Goal: Information Seeking & Learning: Learn about a topic

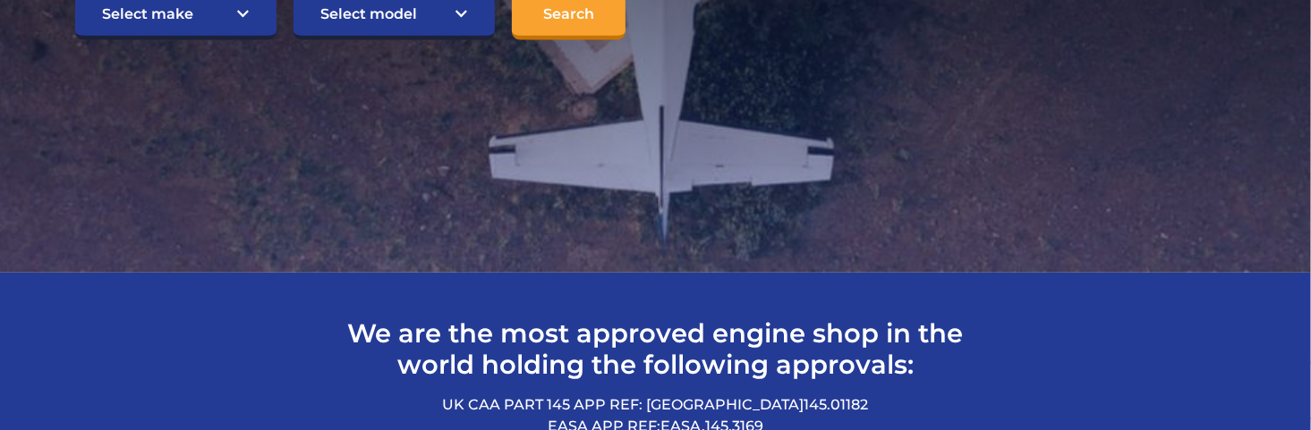
scroll to position [537, 0]
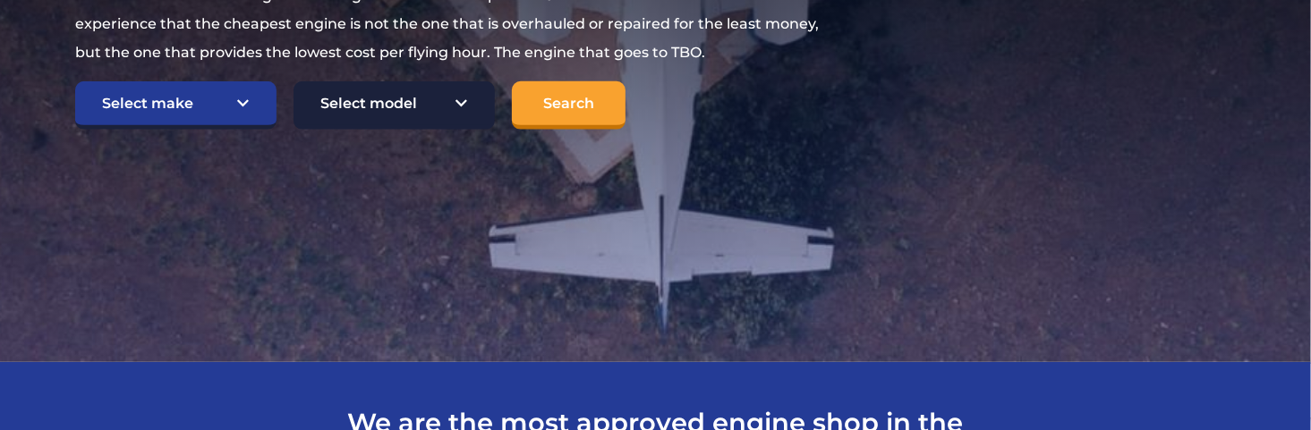
click at [341, 130] on select "Select model American Champion 7KCAB Bellanca Citabria IO-320-E2A Beech 23 Musk…" at bounding box center [393, 105] width 201 height 48
select select "648"
click at [294, 130] on select "Select model American Champion 7KCAB Bellanca Citabria IO-320-E2A Beech 23 Musk…" at bounding box center [393, 105] width 201 height 48
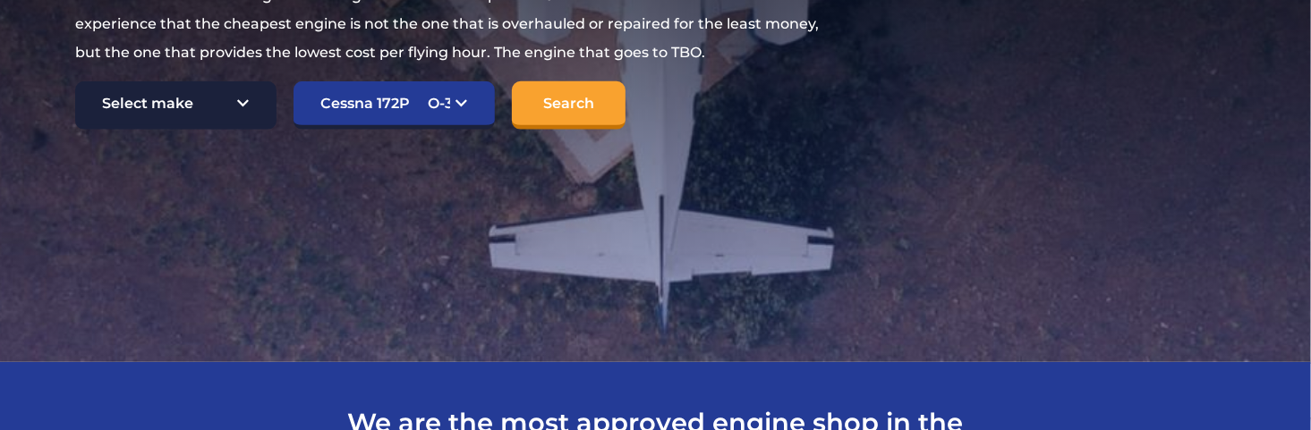
click at [217, 130] on select "Select make TCM Continental Lycoming" at bounding box center [175, 105] width 201 height 48
select select "Lycoming"
click at [75, 130] on select "Select make TCM Continental Lycoming" at bounding box center [175, 105] width 201 height 48
select select "0"
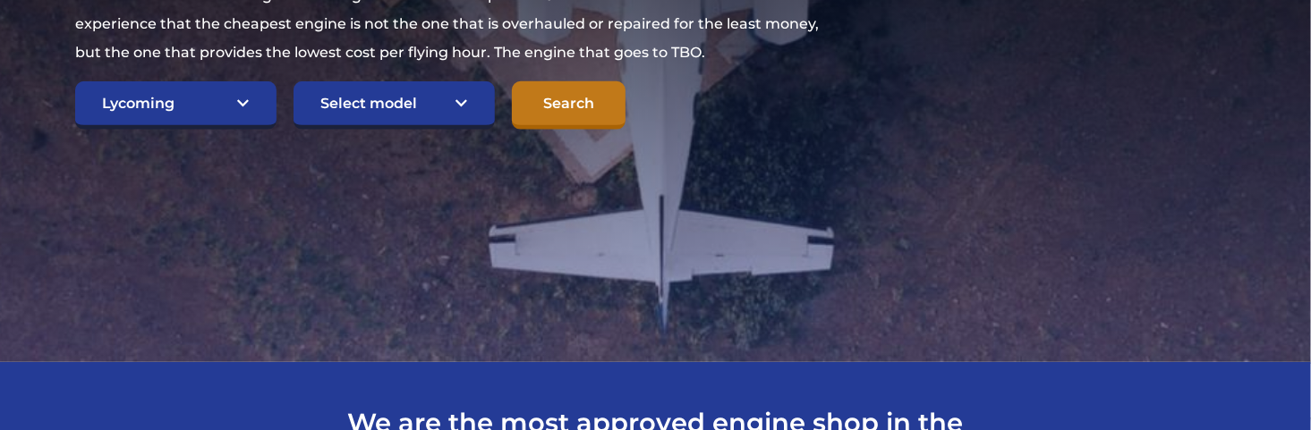
click at [588, 130] on input "Search" at bounding box center [569, 105] width 114 height 48
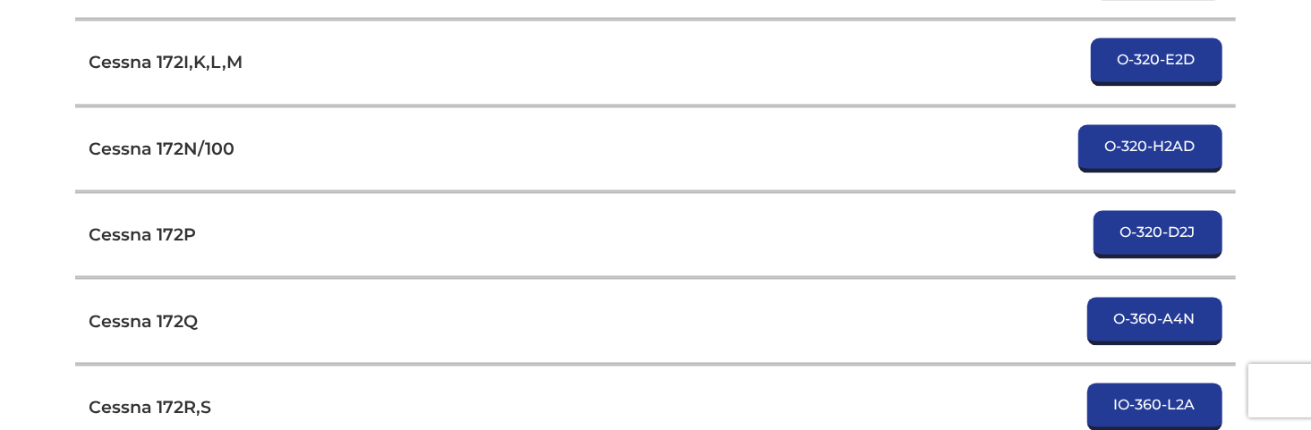
scroll to position [2237, 0]
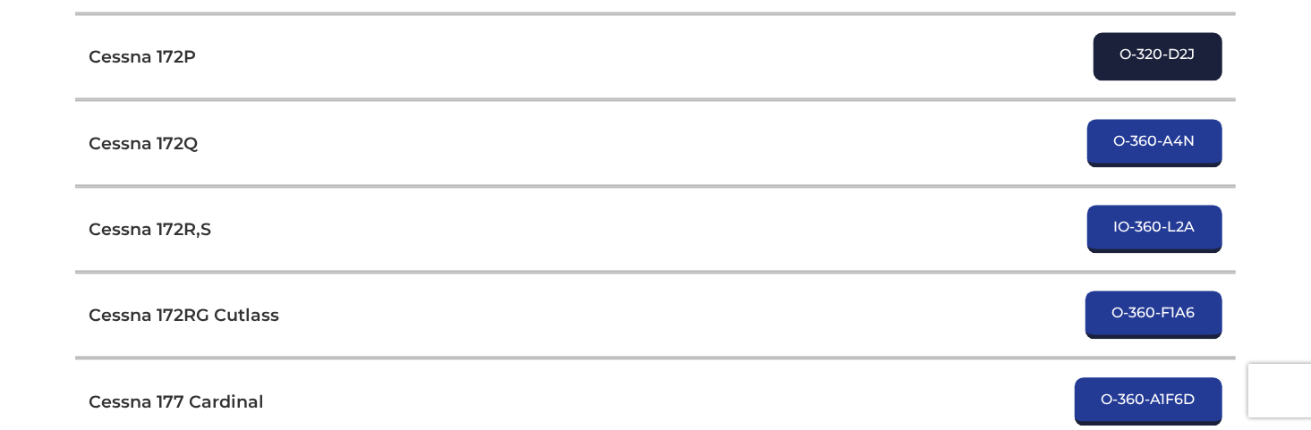
click at [1128, 81] on link "O-320-D2J" at bounding box center [1157, 56] width 129 height 48
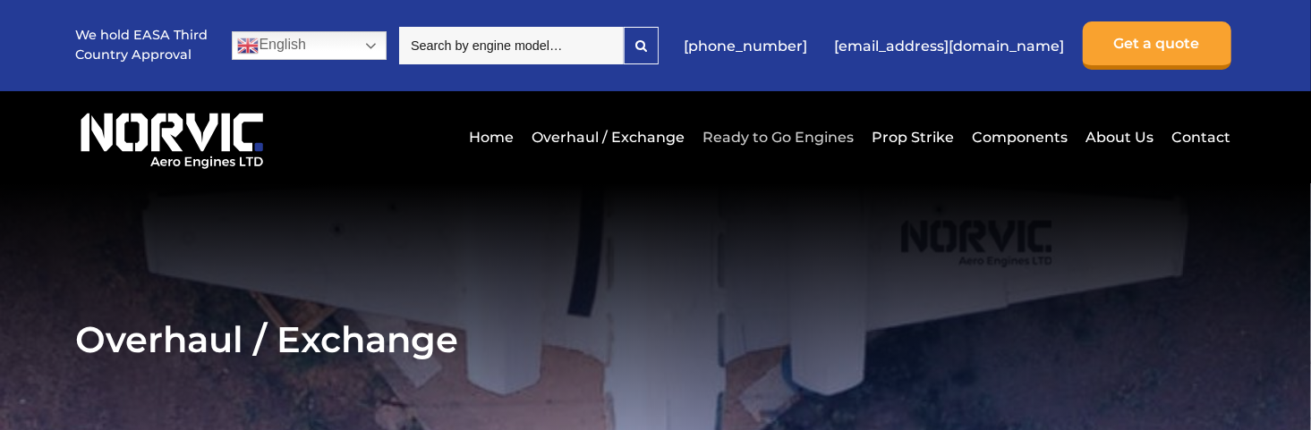
click at [791, 159] on link "Ready to Go Engines" at bounding box center [779, 137] width 160 height 44
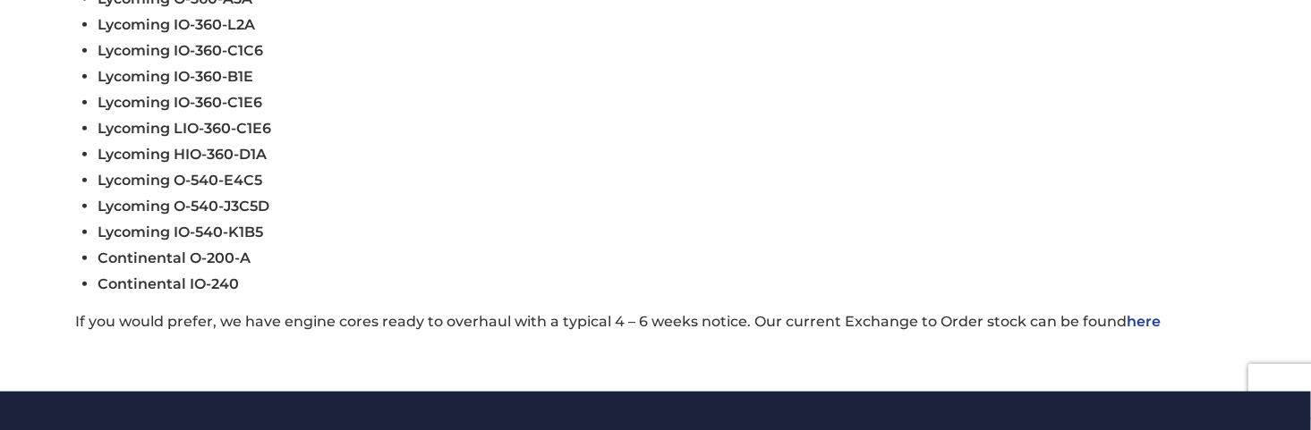
scroll to position [1163, 0]
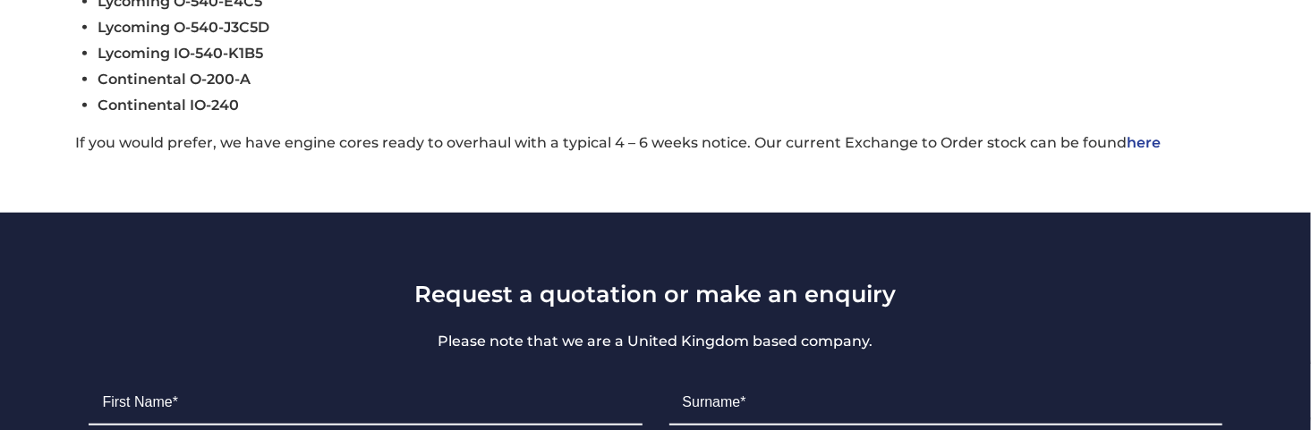
click at [1160, 151] on link "here" at bounding box center [1143, 142] width 34 height 17
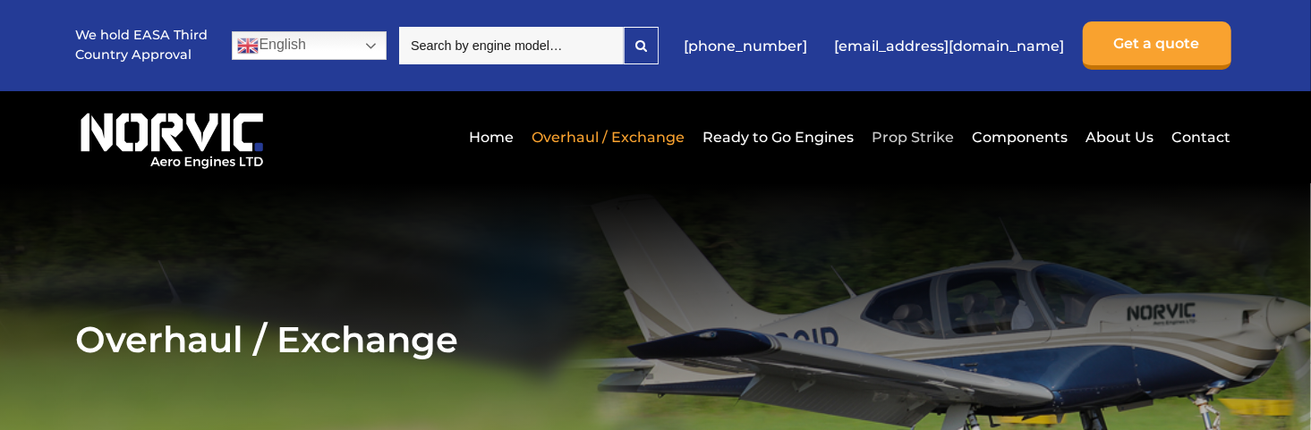
click at [896, 159] on link "Prop Strike" at bounding box center [913, 137] width 91 height 44
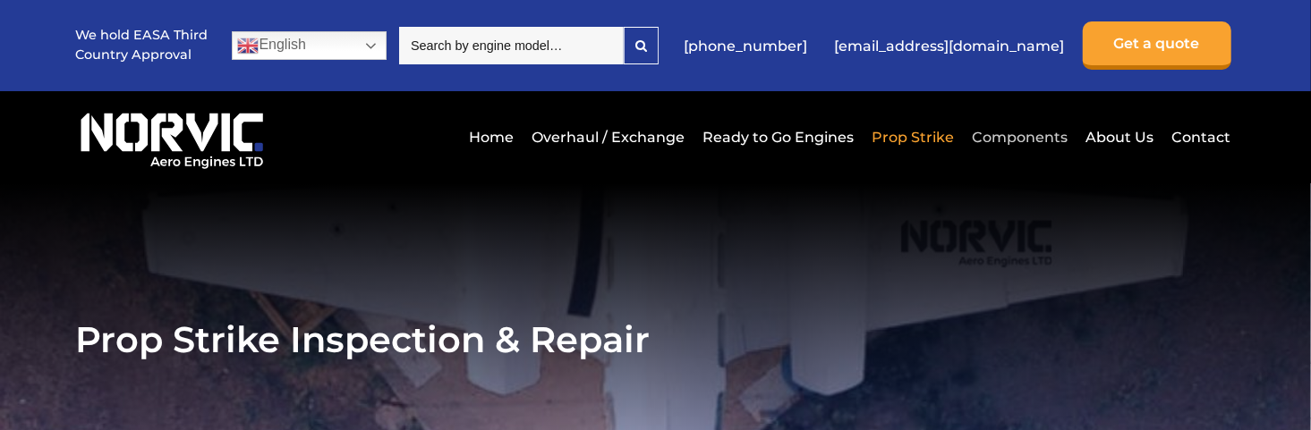
click at [1035, 159] on link "Components" at bounding box center [1020, 137] width 105 height 44
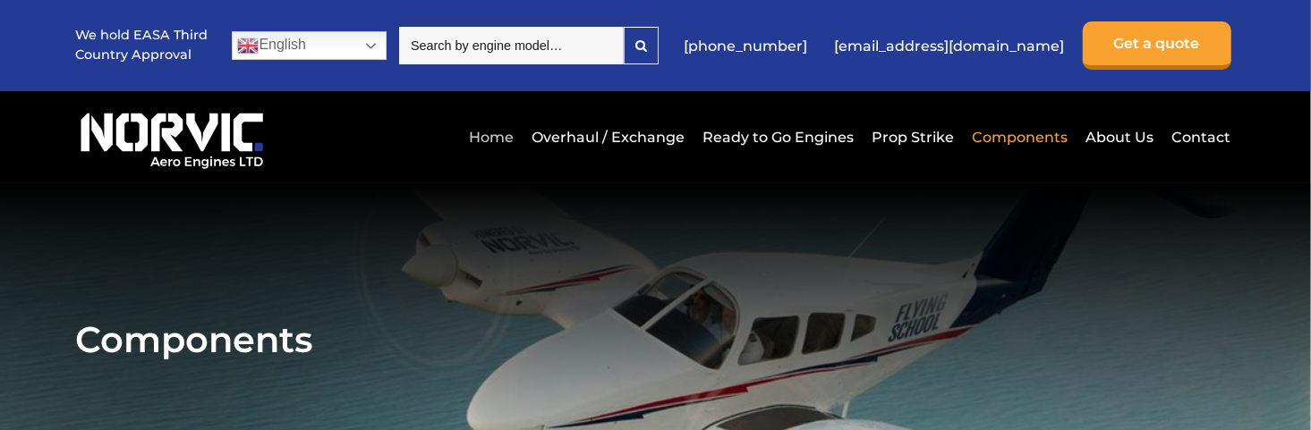
click at [501, 159] on link "Home" at bounding box center [492, 137] width 54 height 44
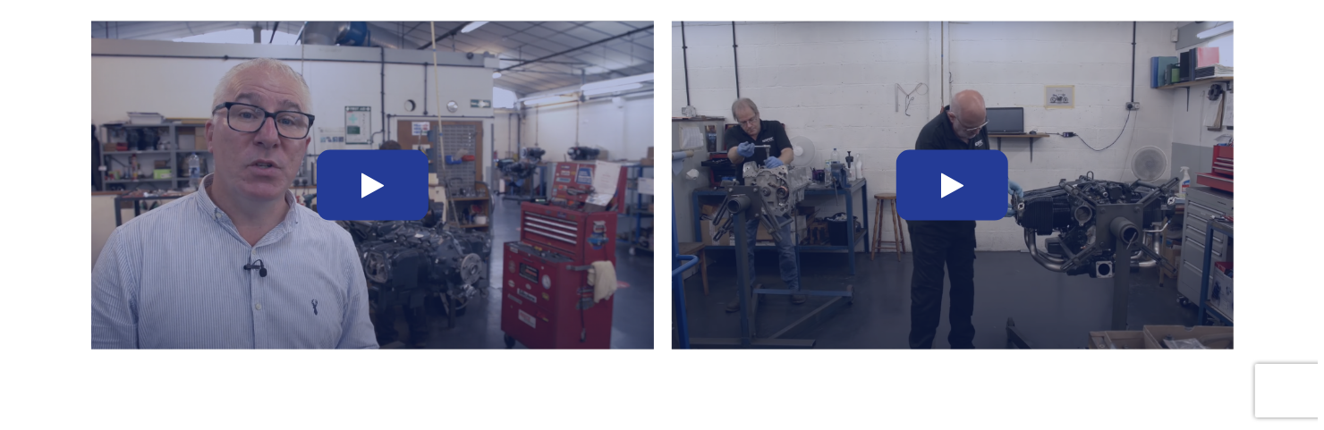
scroll to position [1521, 0]
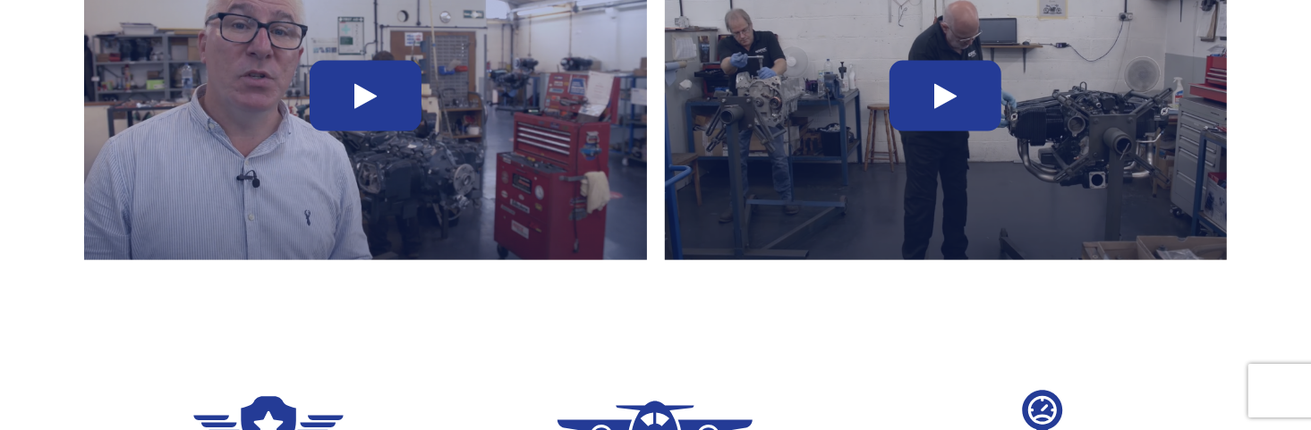
click at [941, 111] on icon at bounding box center [945, 96] width 22 height 29
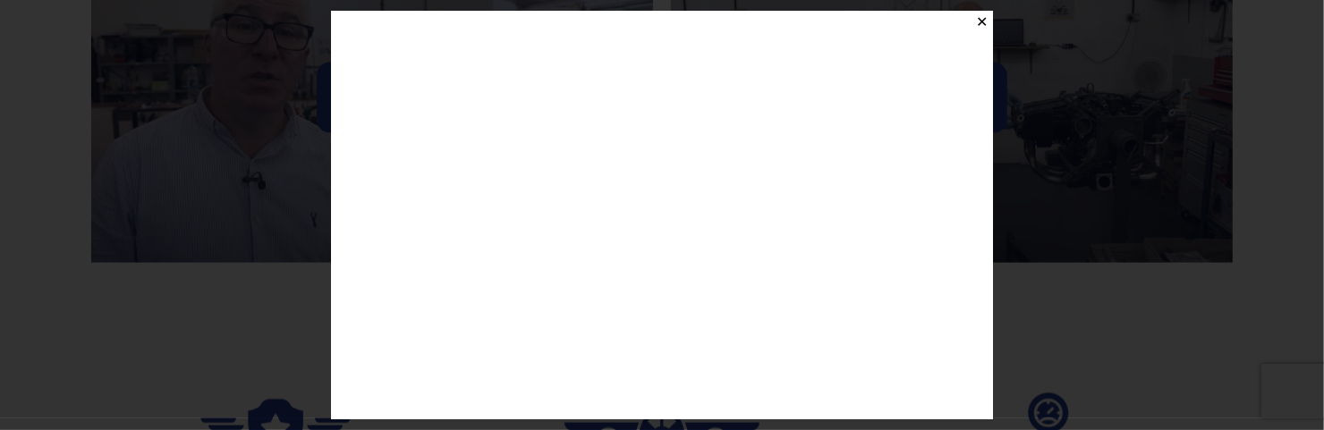
scroll to position [20, 0]
